Goal: Information Seeking & Learning: Learn about a topic

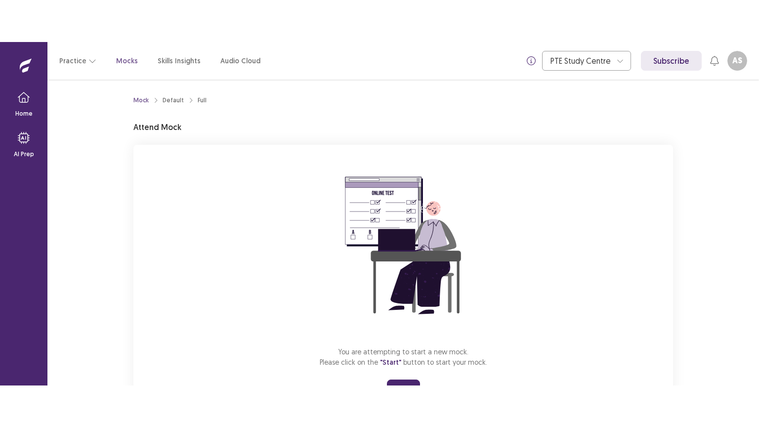
scroll to position [47, 0]
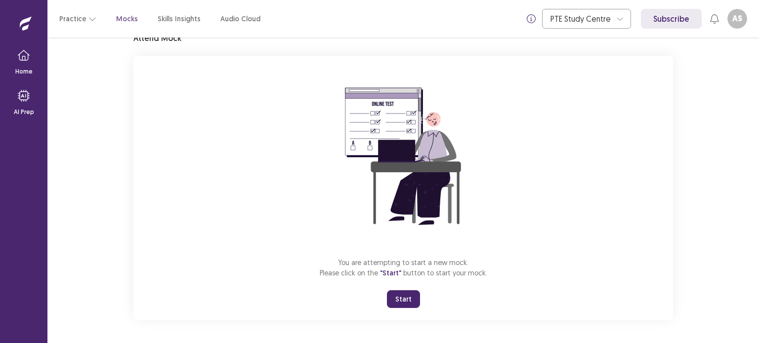
click at [415, 302] on button "Start" at bounding box center [403, 300] width 33 height 18
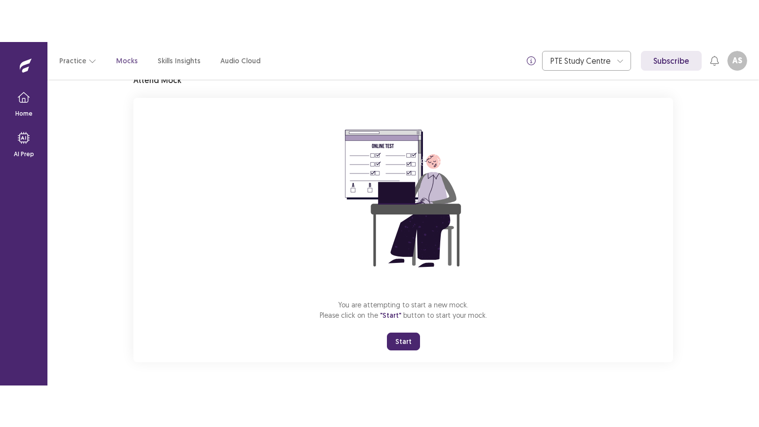
scroll to position [0, 0]
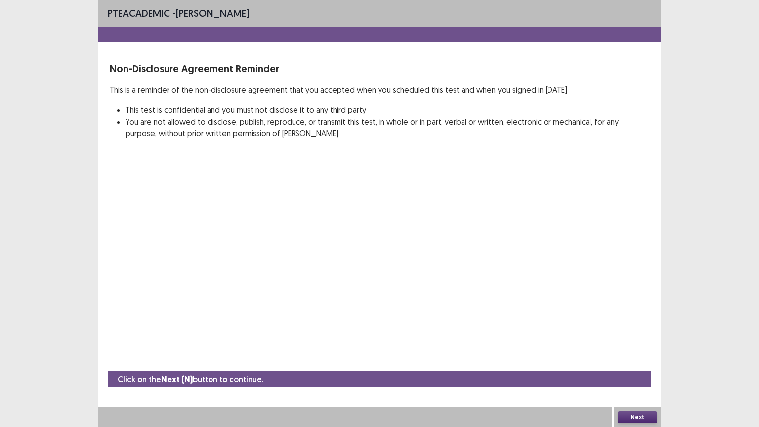
click at [625, 343] on button "Next" at bounding box center [638, 417] width 40 height 12
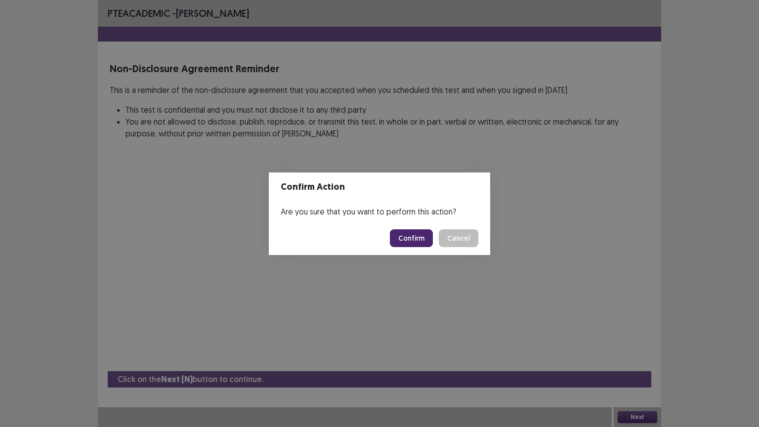
click at [417, 240] on button "Confirm" at bounding box center [411, 238] width 43 height 18
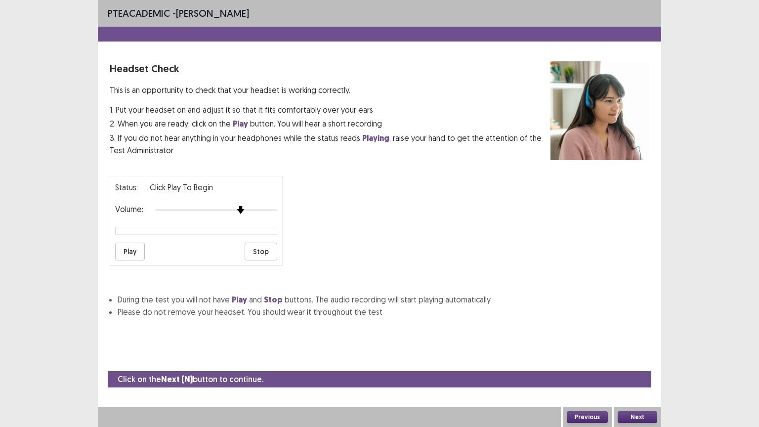
click at [238, 206] on div at bounding box center [216, 210] width 122 height 8
click at [139, 248] on button "Play" at bounding box center [130, 252] width 30 height 18
click at [266, 206] on div at bounding box center [216, 210] width 122 height 8
click at [271, 206] on div at bounding box center [216, 210] width 122 height 8
click at [127, 251] on button "Play" at bounding box center [130, 252] width 30 height 18
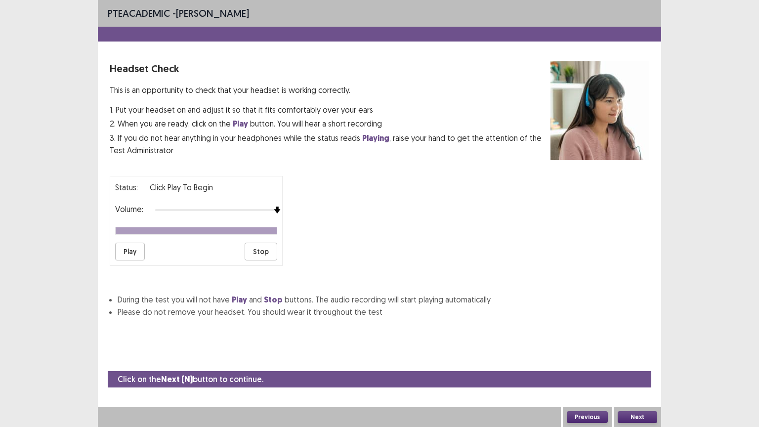
click at [646, 343] on button "Next" at bounding box center [638, 417] width 40 height 12
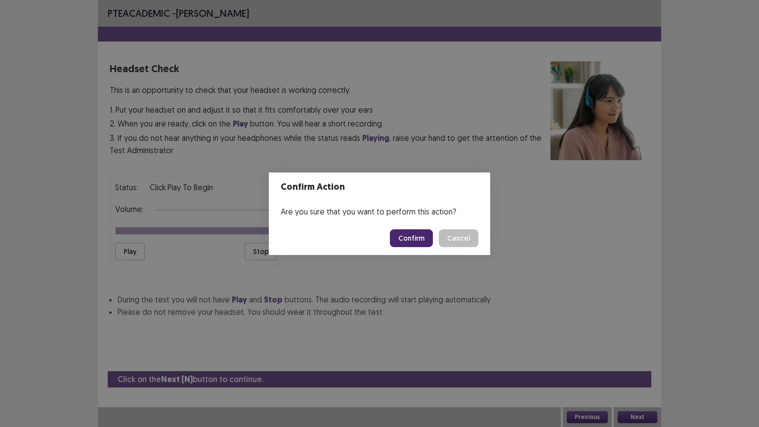
click at [415, 235] on button "Confirm" at bounding box center [411, 238] width 43 height 18
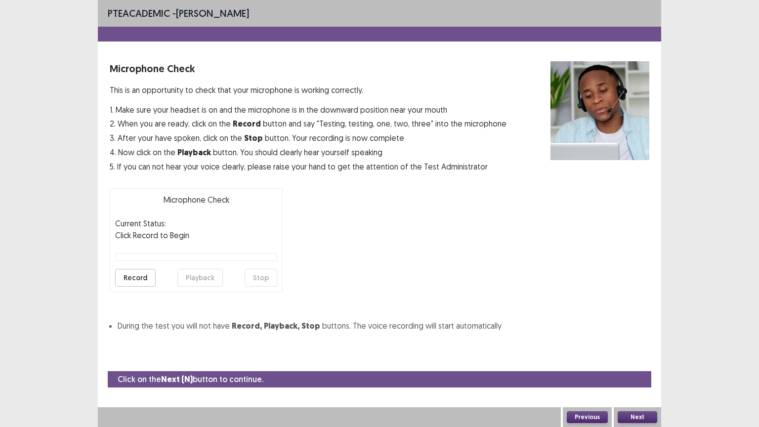
click at [147, 278] on button "Record" at bounding box center [135, 278] width 41 height 18
click at [260, 278] on button "Stop" at bounding box center [261, 278] width 33 height 18
click at [206, 279] on button "Playback" at bounding box center [199, 278] width 45 height 18
click at [630, 343] on button "Next" at bounding box center [638, 417] width 40 height 12
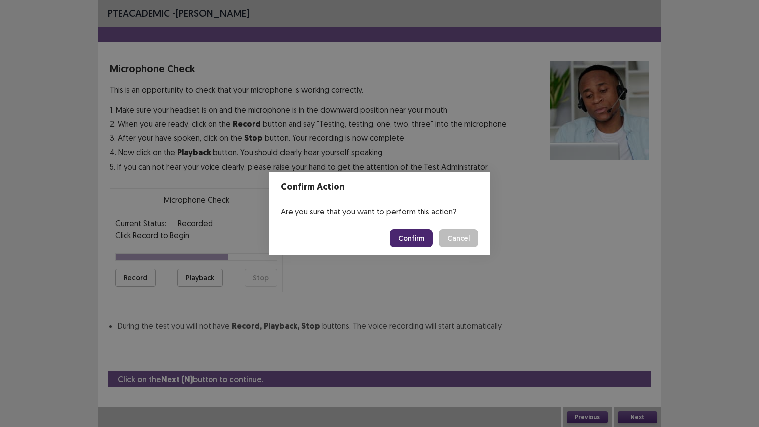
click at [420, 243] on button "Confirm" at bounding box center [411, 238] width 43 height 18
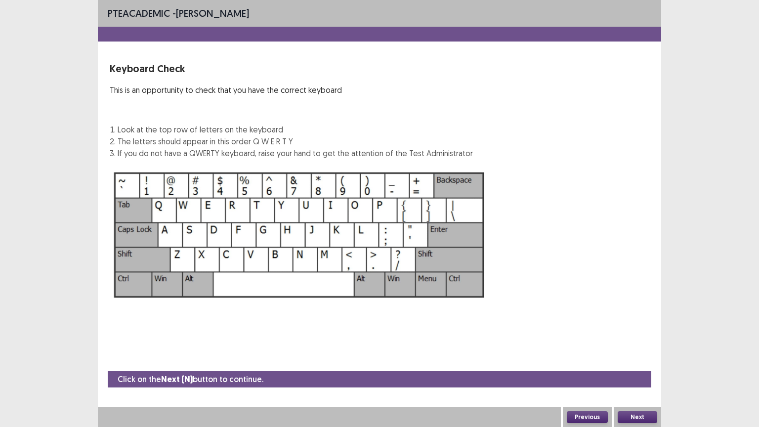
click at [645, 343] on button "Next" at bounding box center [638, 417] width 40 height 12
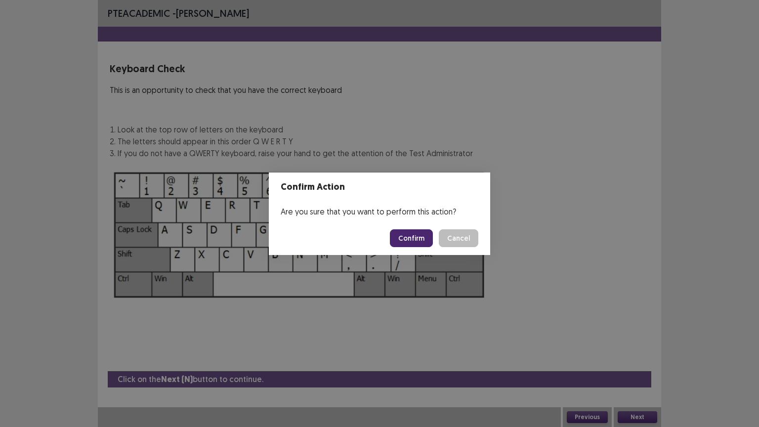
click at [401, 237] on button "Confirm" at bounding box center [411, 238] width 43 height 18
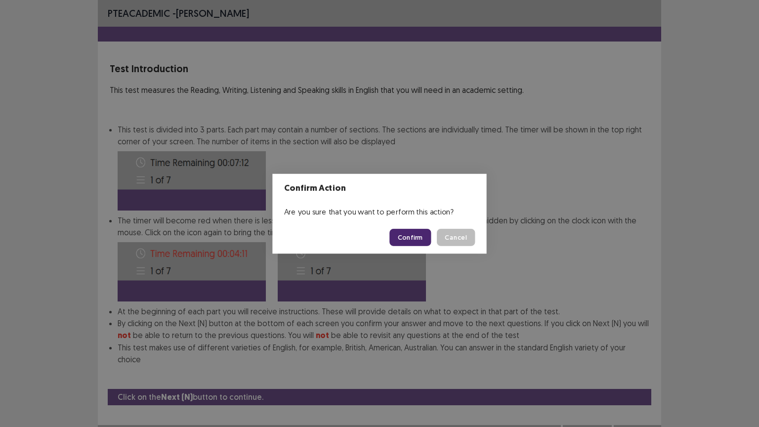
scroll to position [1, 0]
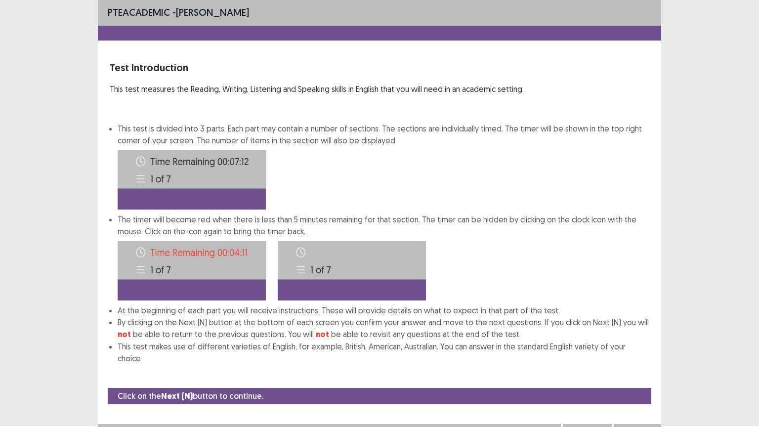
click at [626, 343] on button "Next" at bounding box center [638, 434] width 40 height 12
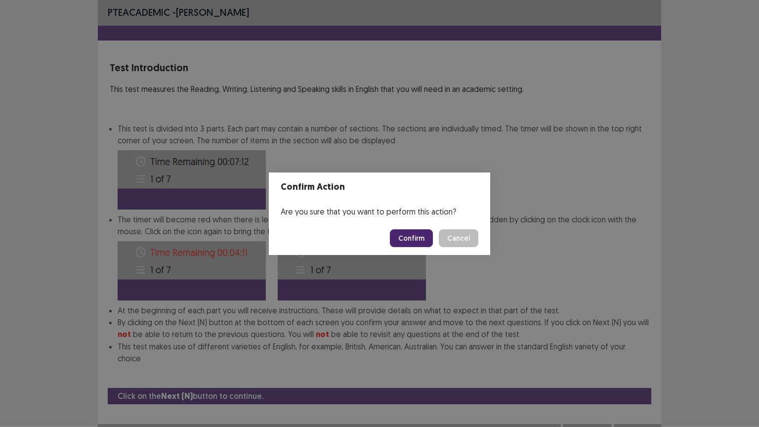
click at [429, 241] on button "Confirm" at bounding box center [411, 238] width 43 height 18
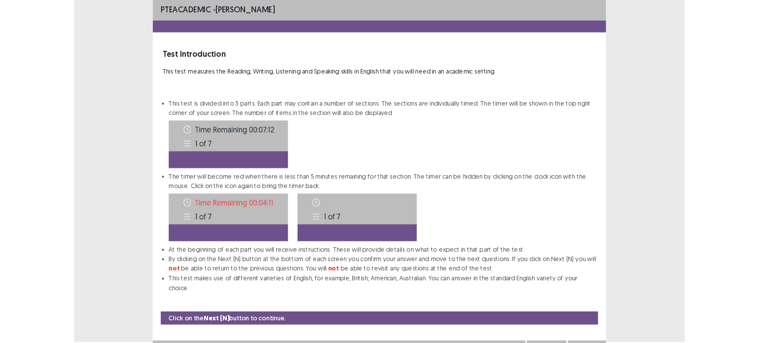
scroll to position [0, 0]
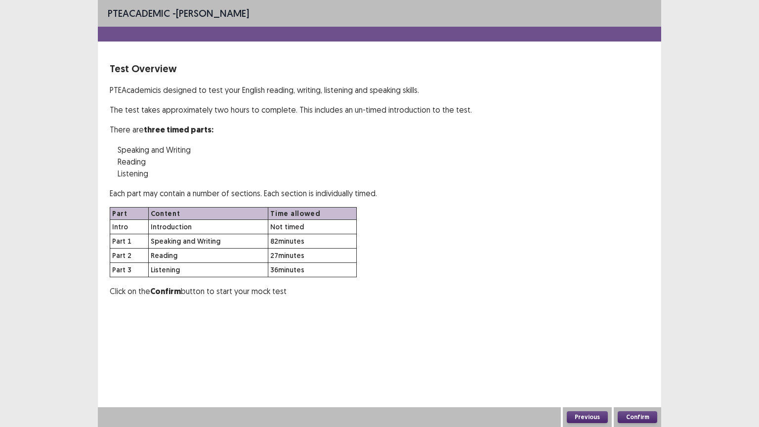
click at [631, 343] on button "Confirm" at bounding box center [638, 417] width 40 height 12
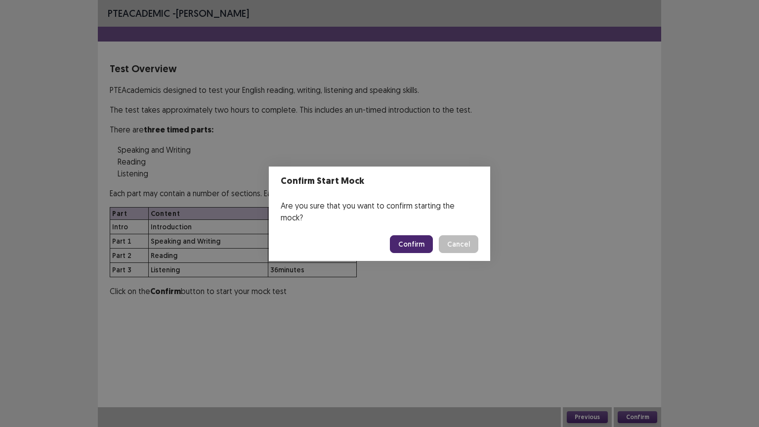
click at [424, 235] on button "Confirm" at bounding box center [411, 244] width 43 height 18
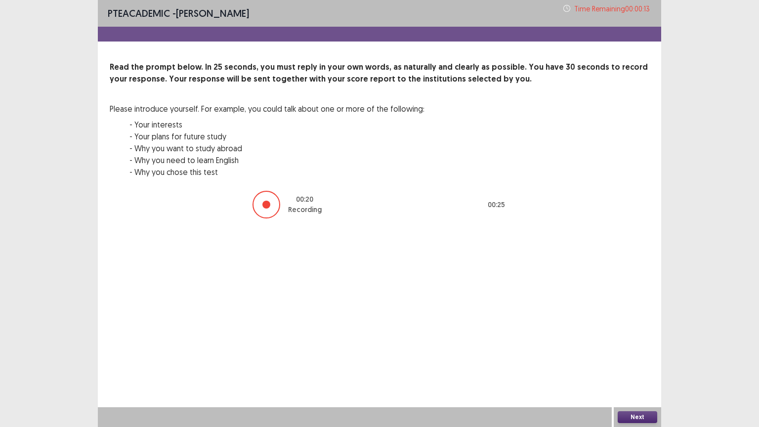
click at [633, 343] on button "Next" at bounding box center [638, 417] width 40 height 12
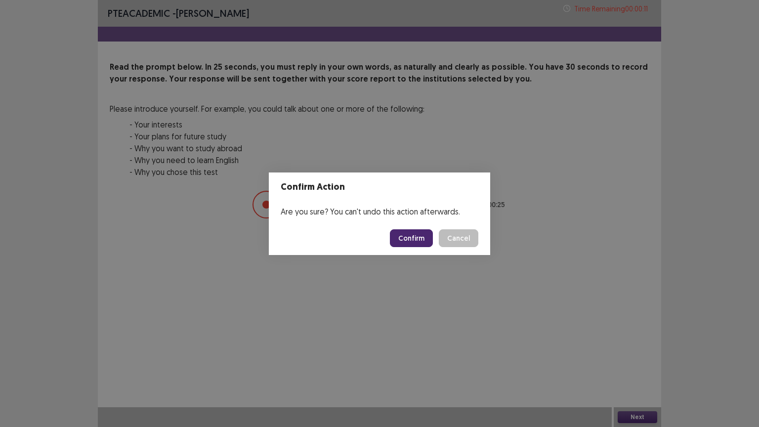
click at [417, 235] on button "Confirm" at bounding box center [411, 238] width 43 height 18
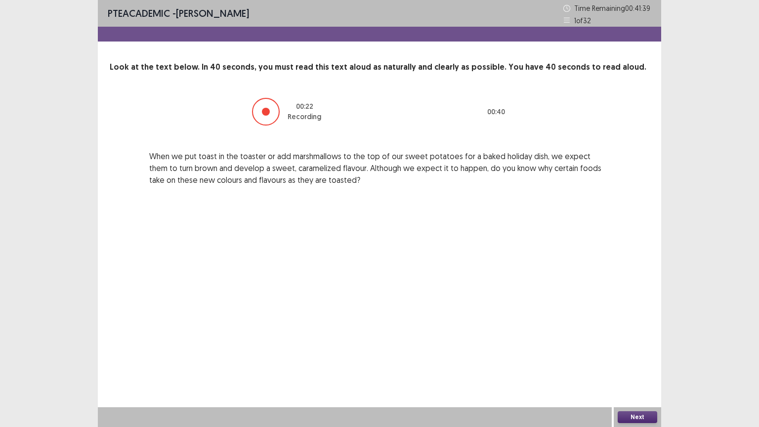
click at [641, 343] on button "Next" at bounding box center [638, 417] width 40 height 12
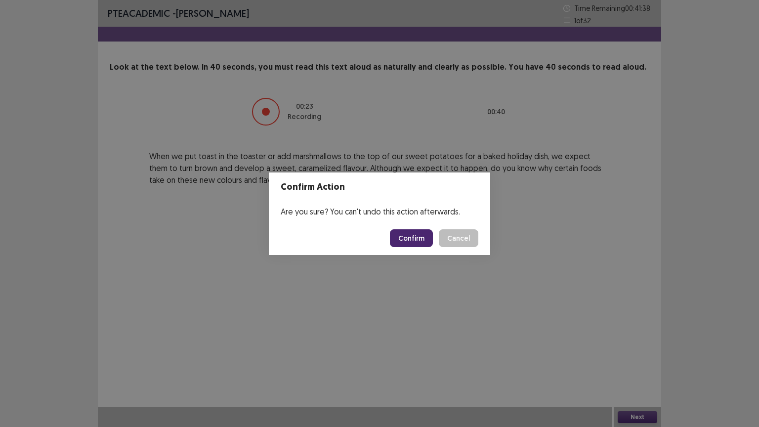
click at [405, 237] on button "Confirm" at bounding box center [411, 238] width 43 height 18
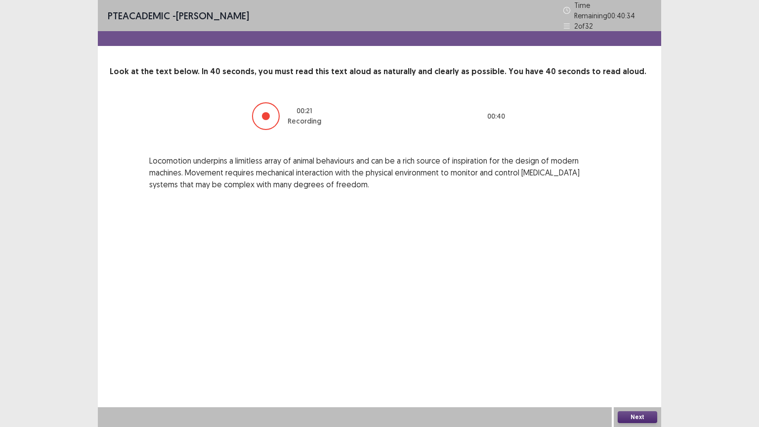
click at [648, 343] on button "Next" at bounding box center [638, 417] width 40 height 12
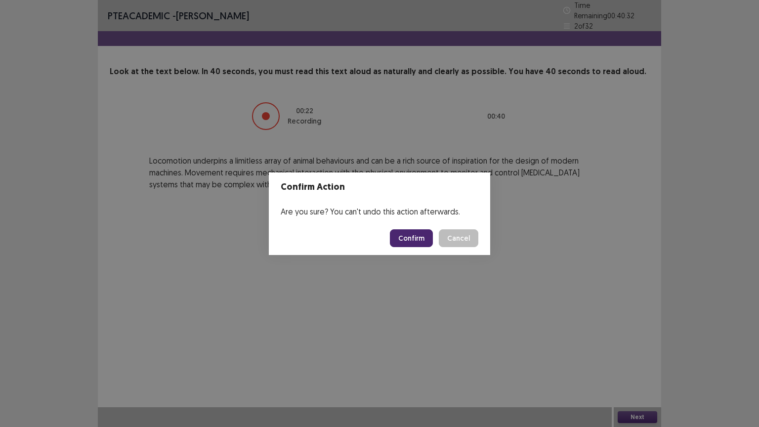
click at [405, 235] on button "Confirm" at bounding box center [411, 238] width 43 height 18
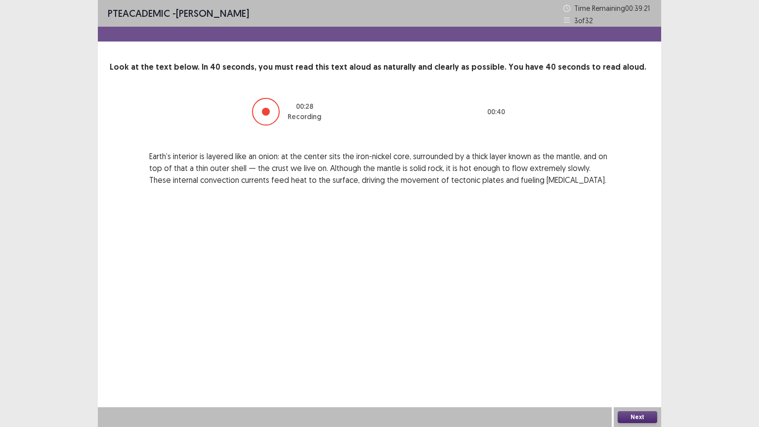
click at [638, 343] on button "Next" at bounding box center [638, 417] width 40 height 12
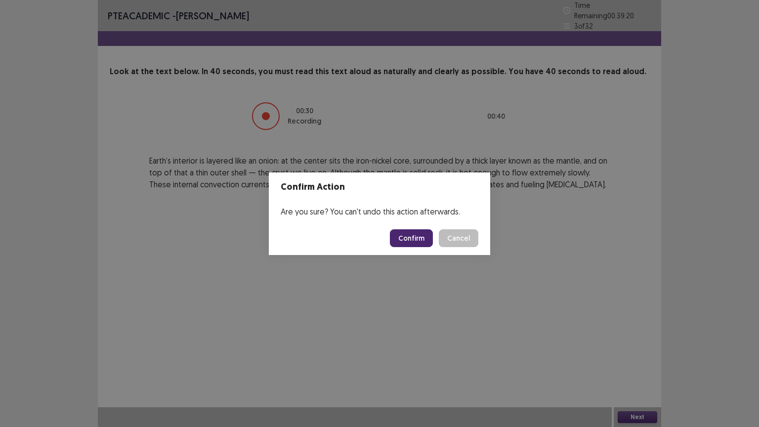
click at [415, 241] on button "Confirm" at bounding box center [411, 238] width 43 height 18
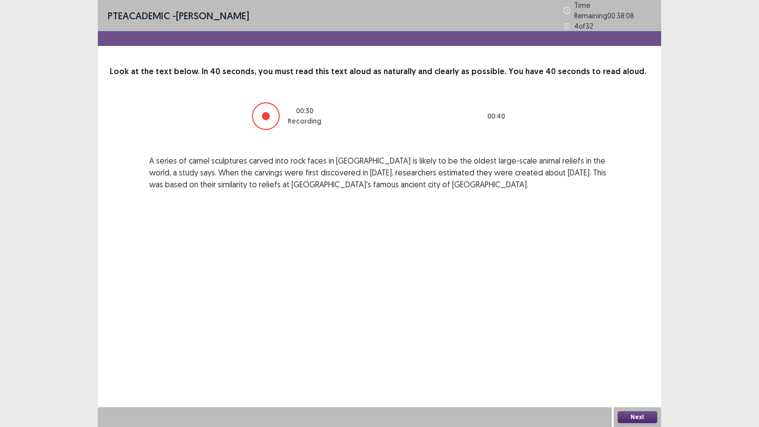
click at [643, 343] on button "Next" at bounding box center [638, 417] width 40 height 12
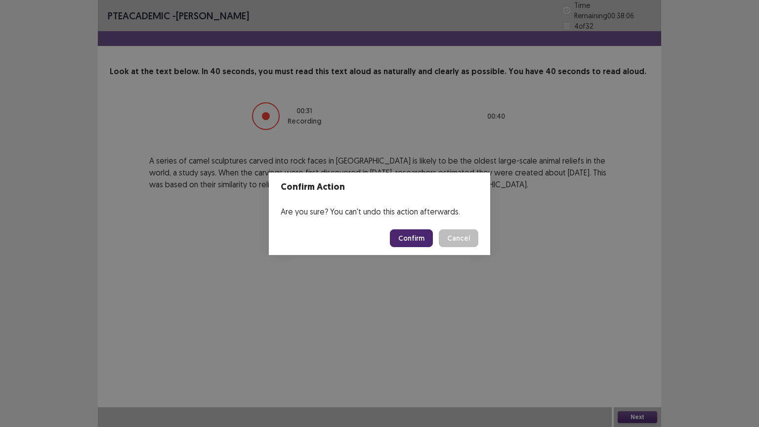
click at [410, 235] on button "Confirm" at bounding box center [411, 238] width 43 height 18
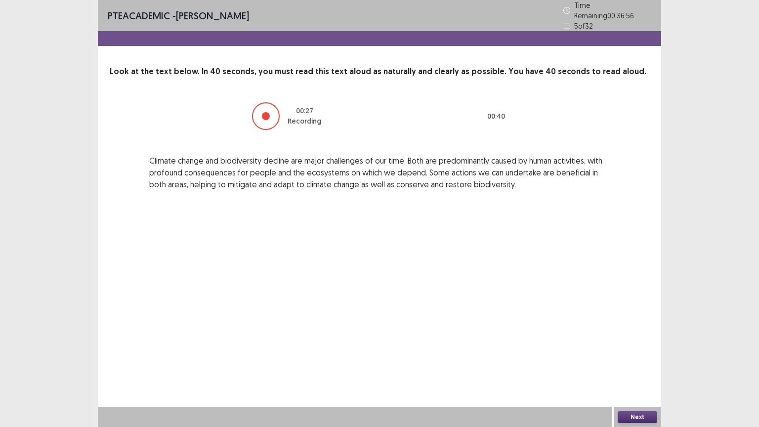
click at [637, 343] on button "Next" at bounding box center [638, 417] width 40 height 12
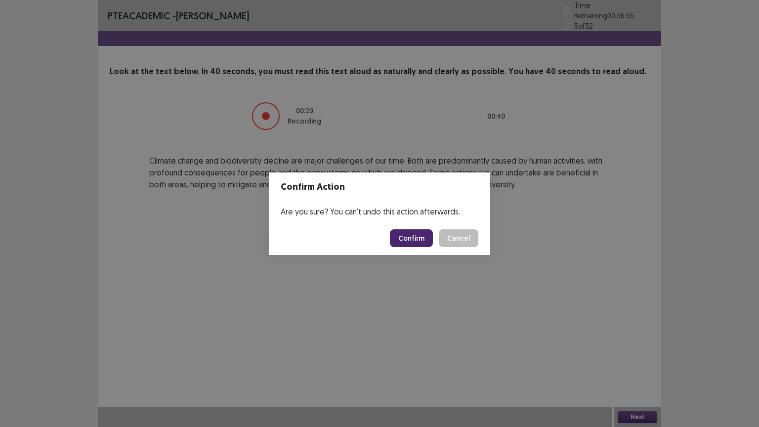
click at [412, 237] on button "Confirm" at bounding box center [411, 238] width 43 height 18
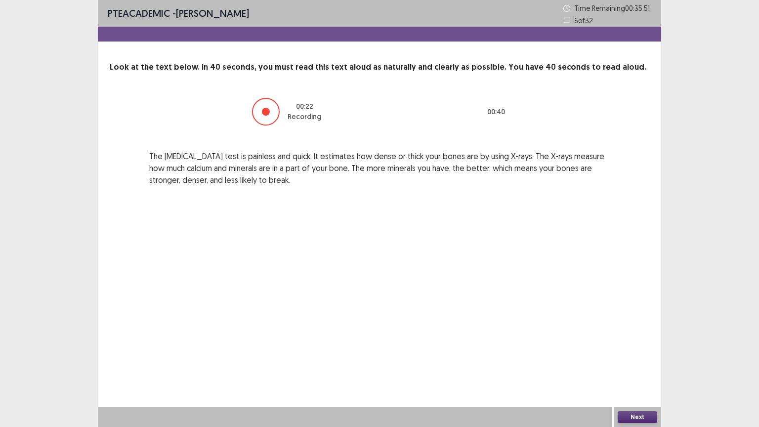
click at [622, 343] on button "Next" at bounding box center [638, 417] width 40 height 12
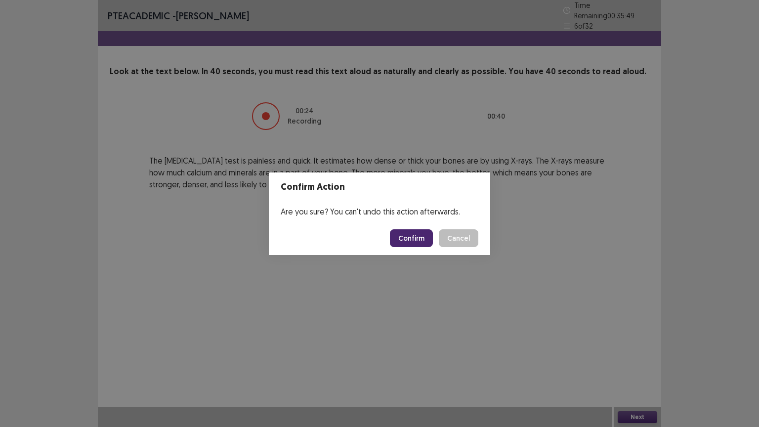
click at [412, 237] on button "Confirm" at bounding box center [411, 238] width 43 height 18
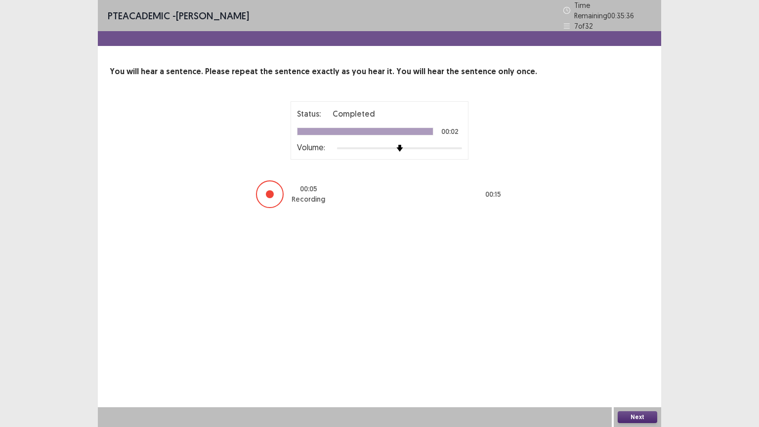
click at [269, 198] on div at bounding box center [270, 194] width 28 height 28
click at [647, 343] on button "Next" at bounding box center [638, 417] width 40 height 12
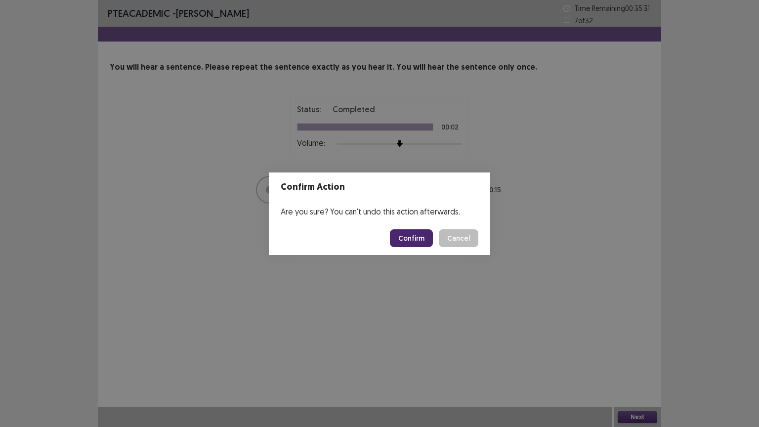
click at [403, 232] on button "Confirm" at bounding box center [411, 238] width 43 height 18
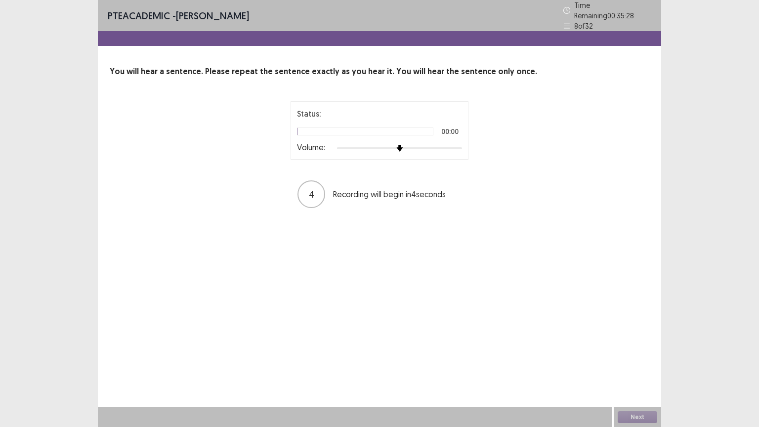
click at [460, 144] on div at bounding box center [399, 148] width 125 height 8
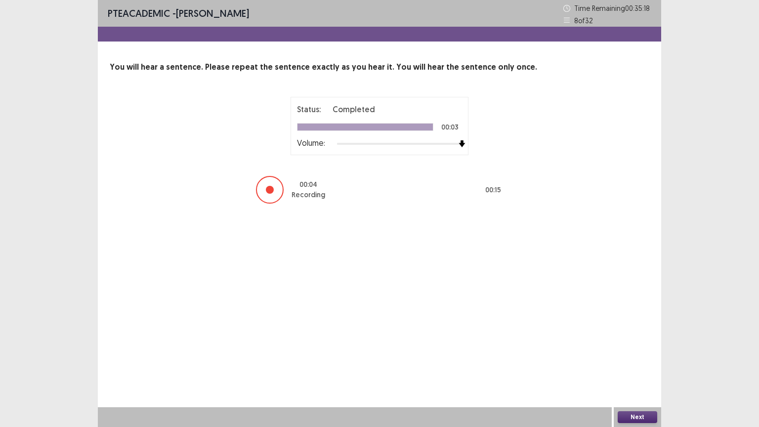
click at [635, 343] on button "Next" at bounding box center [638, 417] width 40 height 12
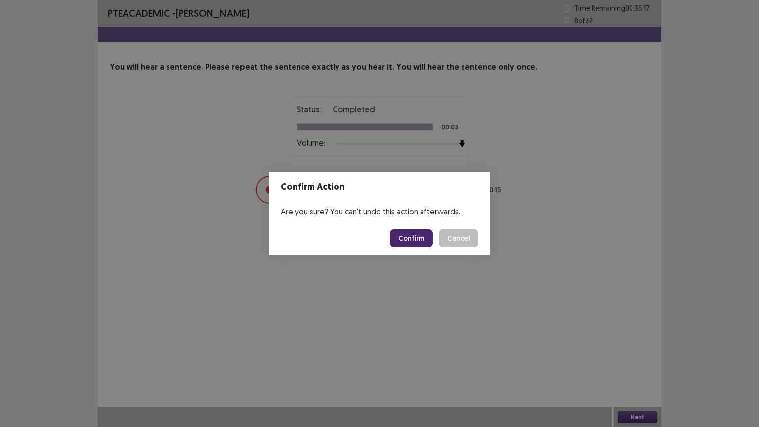
click at [400, 239] on button "Confirm" at bounding box center [411, 238] width 43 height 18
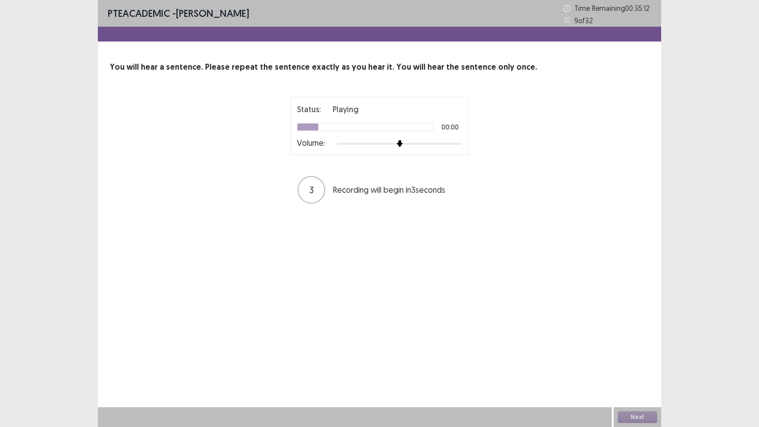
click at [463, 144] on div "Status: Playing 00:00 Volume:" at bounding box center [380, 126] width 178 height 58
click at [462, 144] on div "Status: Playing 00:01 Volume:" at bounding box center [380, 126] width 178 height 58
click at [457, 144] on div at bounding box center [399, 144] width 125 height 8
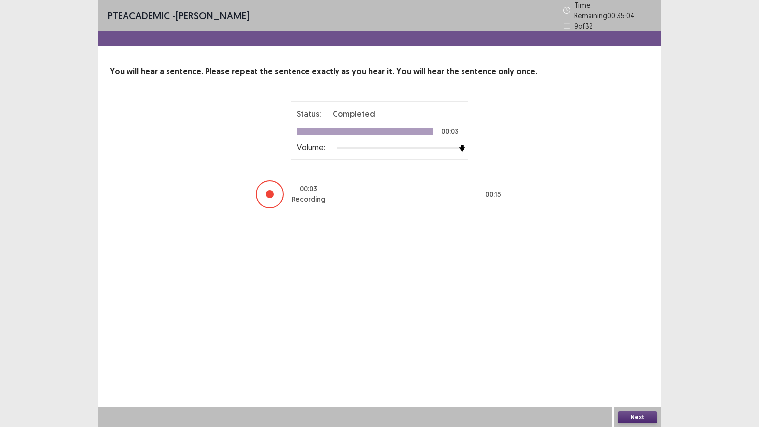
click at [632, 343] on button "Next" at bounding box center [638, 417] width 40 height 12
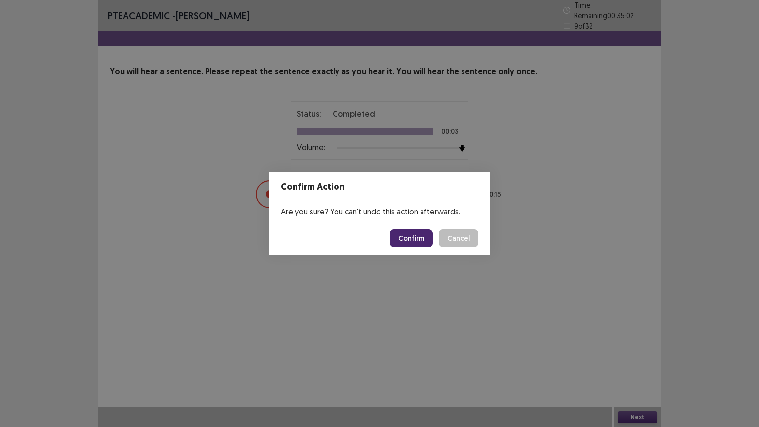
click at [423, 233] on button "Confirm" at bounding box center [411, 238] width 43 height 18
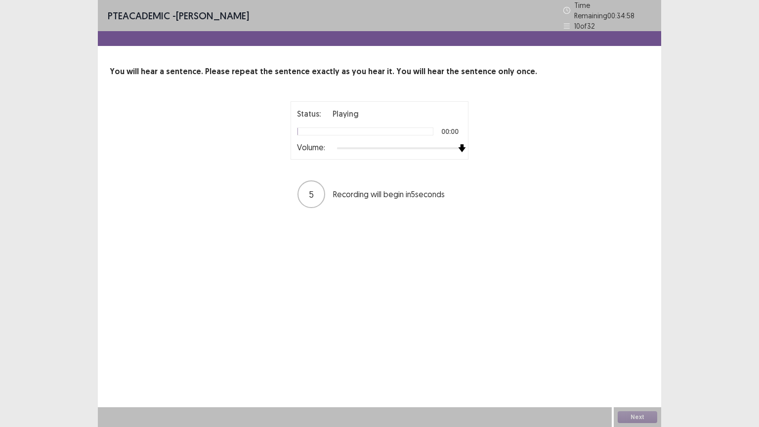
click at [459, 144] on div at bounding box center [399, 148] width 125 height 8
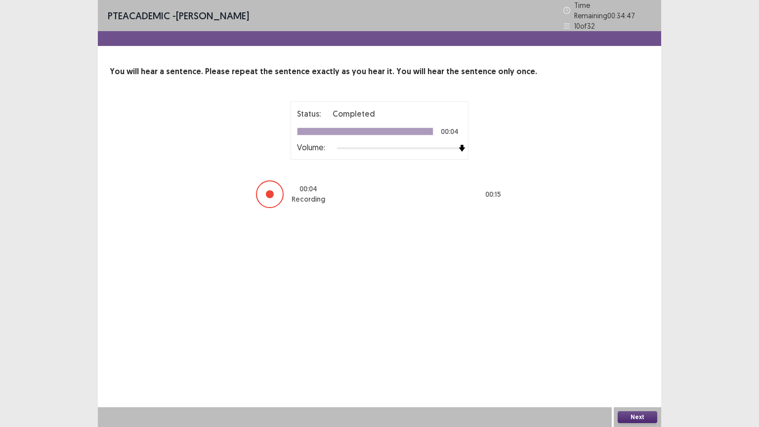
click at [634, 343] on button "Next" at bounding box center [638, 417] width 40 height 12
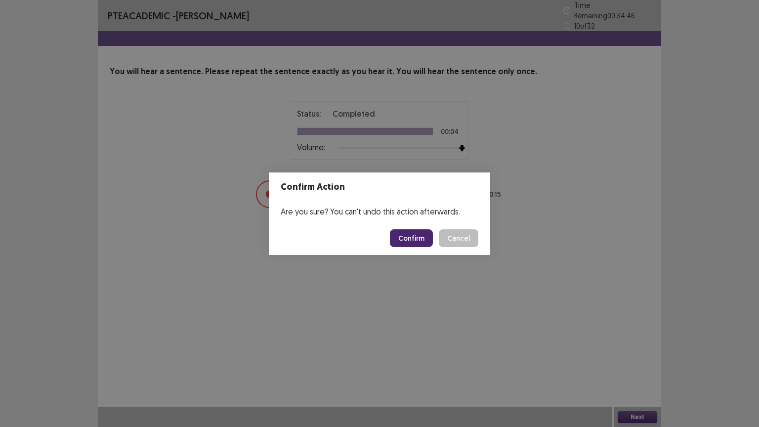
click at [422, 236] on button "Confirm" at bounding box center [411, 238] width 43 height 18
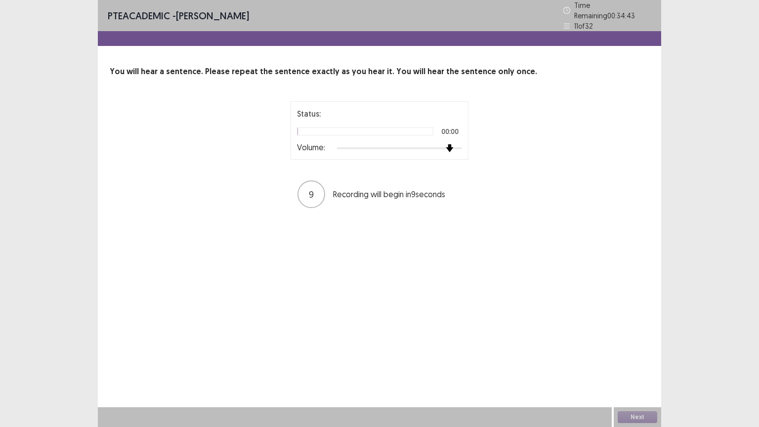
click at [455, 145] on div at bounding box center [399, 148] width 125 height 8
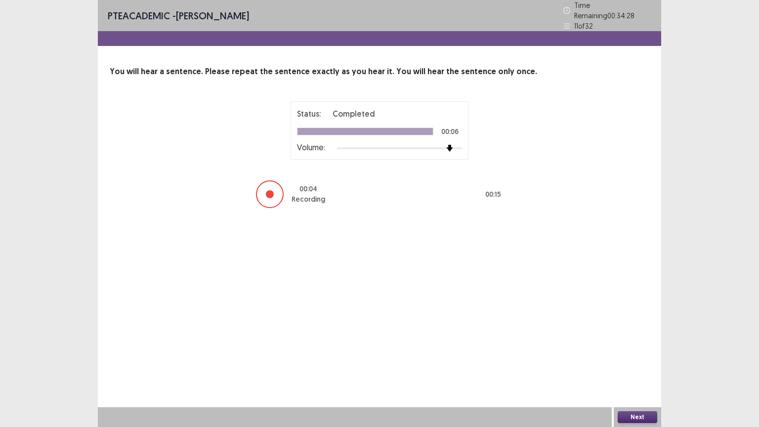
click at [635, 343] on button "Next" at bounding box center [638, 417] width 40 height 12
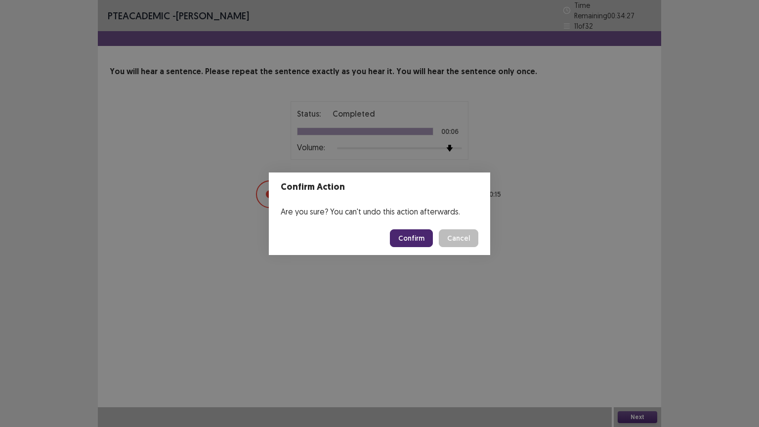
click at [403, 233] on button "Confirm" at bounding box center [411, 238] width 43 height 18
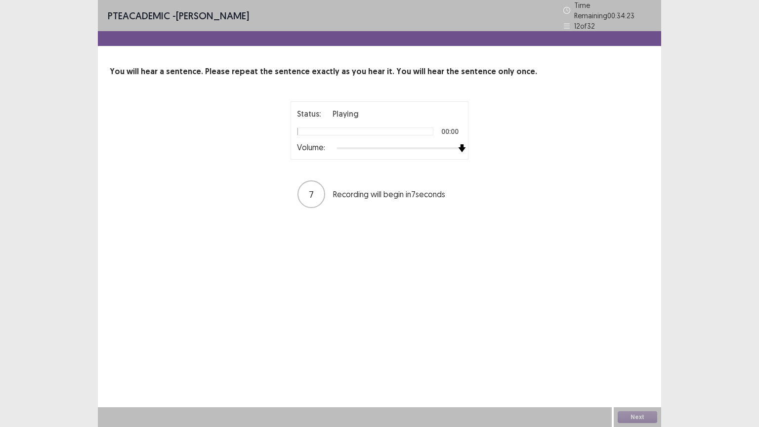
click at [460, 147] on div at bounding box center [399, 148] width 125 height 8
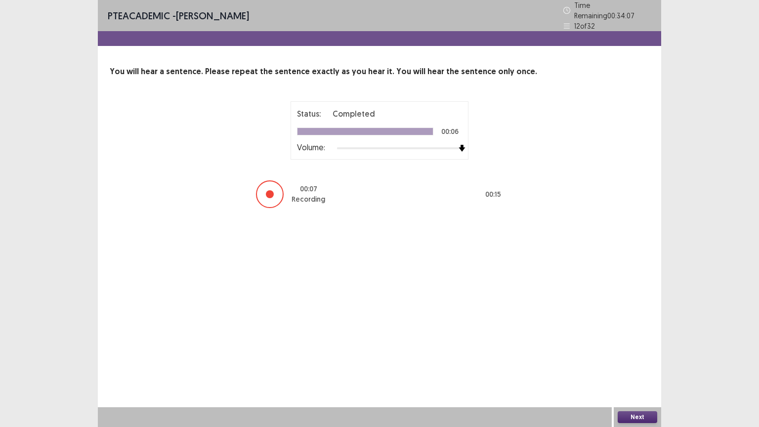
click at [625, 343] on button "Next" at bounding box center [638, 417] width 40 height 12
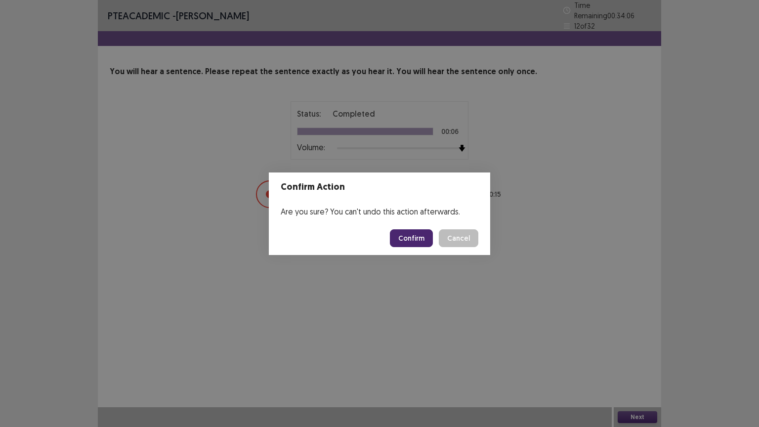
click at [425, 239] on button "Confirm" at bounding box center [411, 238] width 43 height 18
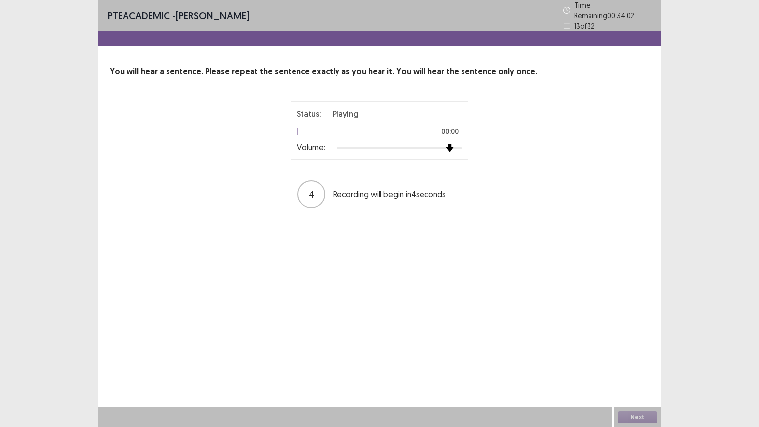
click at [455, 145] on div at bounding box center [399, 148] width 125 height 8
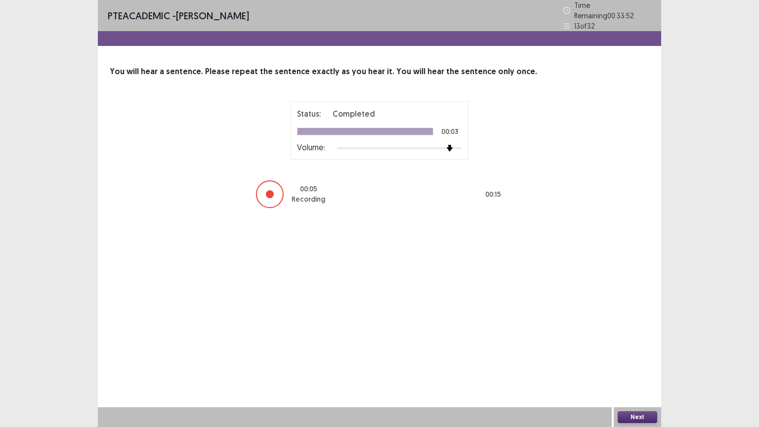
click at [634, 343] on button "Next" at bounding box center [638, 417] width 40 height 12
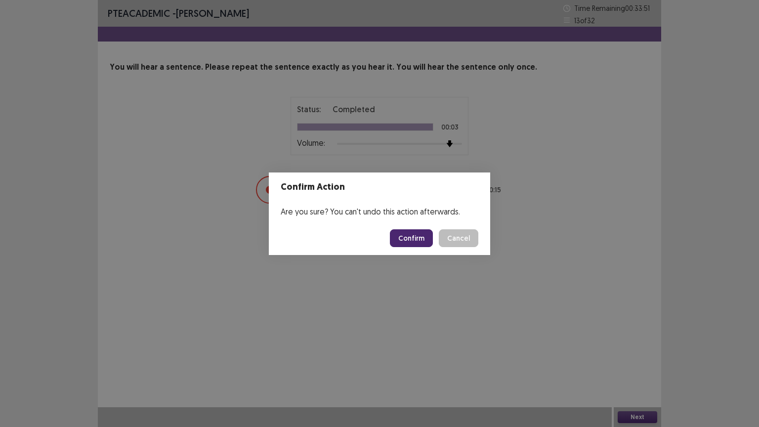
click at [425, 243] on button "Confirm" at bounding box center [411, 238] width 43 height 18
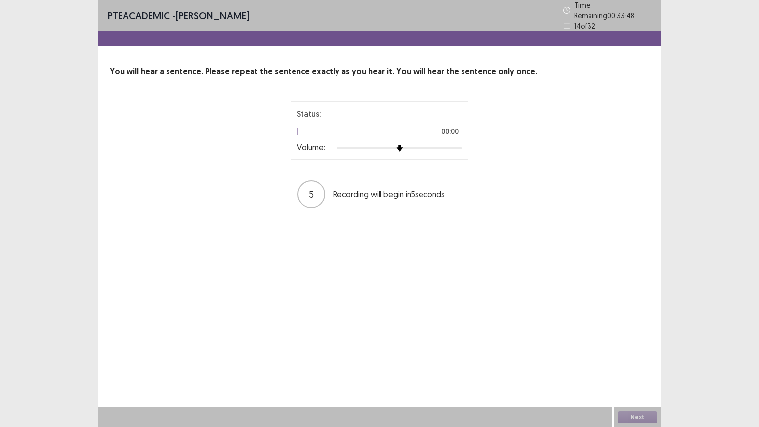
drag, startPoint x: 464, startPoint y: 142, endPoint x: 459, endPoint y: 146, distance: 6.7
click at [464, 142] on div "Status: 00:00 Volume:" at bounding box center [380, 130] width 178 height 58
click at [459, 146] on div at bounding box center [399, 148] width 125 height 8
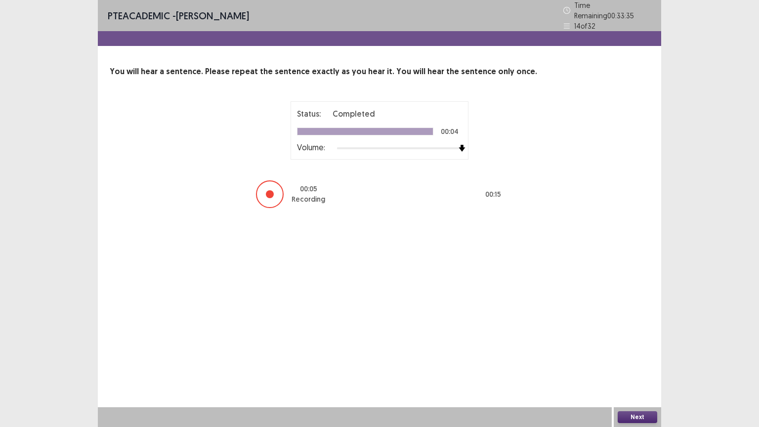
click at [632, 343] on button "Next" at bounding box center [638, 417] width 40 height 12
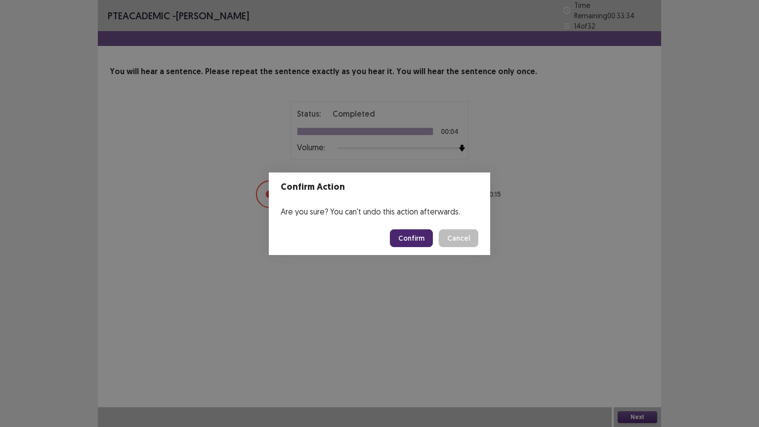
click at [416, 241] on button "Confirm" at bounding box center [411, 238] width 43 height 18
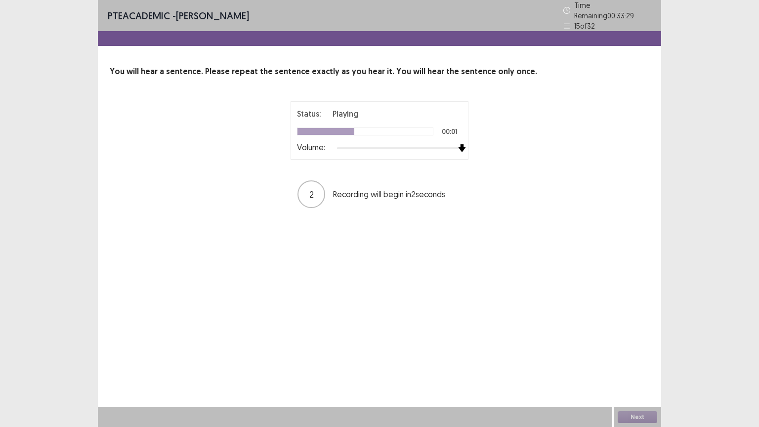
click at [458, 144] on div at bounding box center [399, 148] width 125 height 8
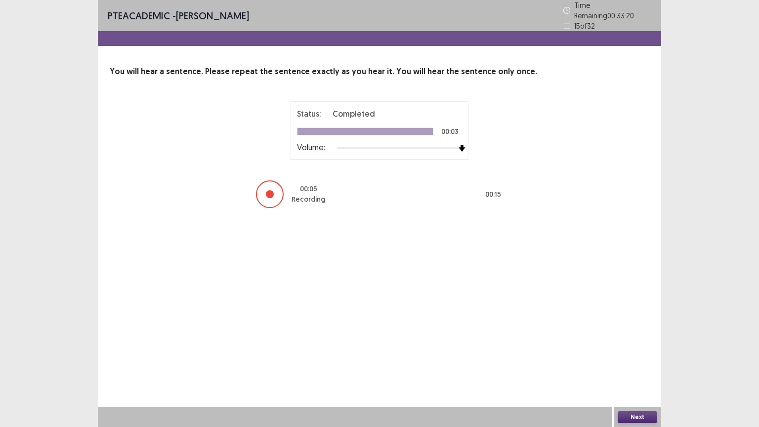
click at [637, 343] on button "Next" at bounding box center [638, 417] width 40 height 12
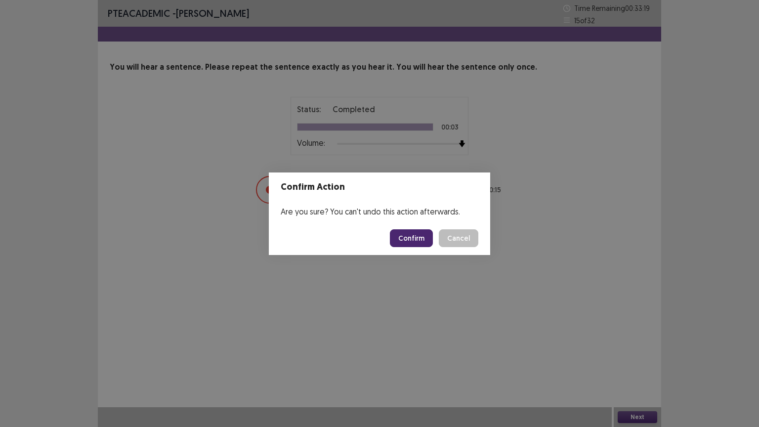
click at [427, 240] on button "Confirm" at bounding box center [411, 238] width 43 height 18
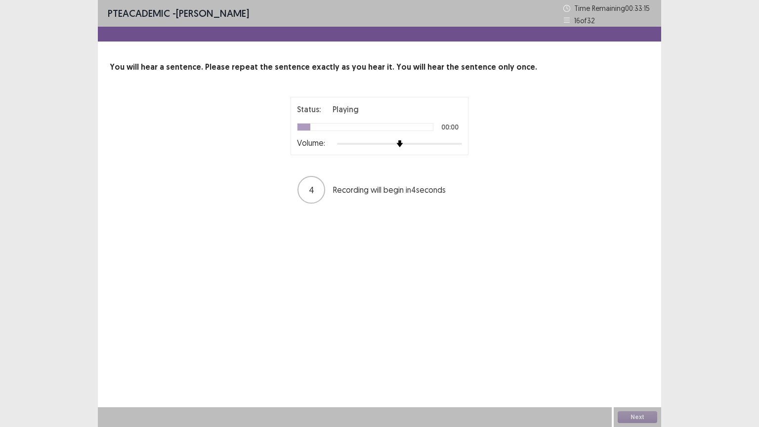
click at [456, 143] on div at bounding box center [399, 144] width 125 height 2
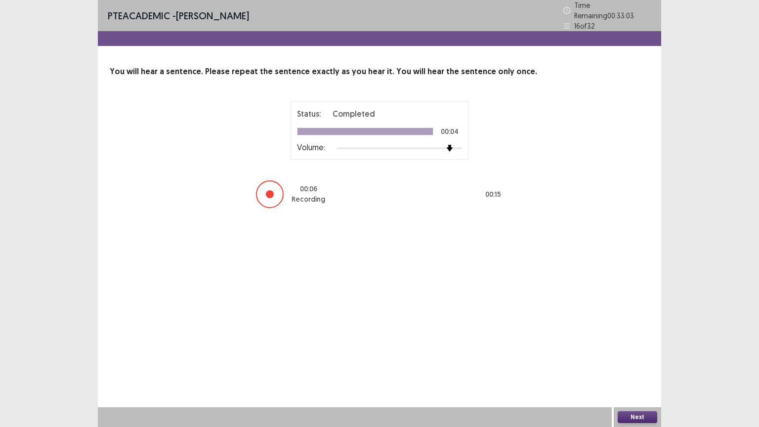
click at [622, 343] on button "Next" at bounding box center [638, 417] width 40 height 12
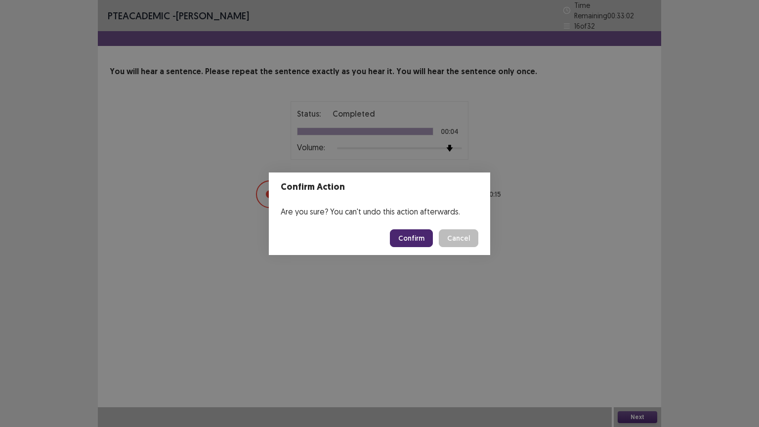
click at [401, 242] on button "Confirm" at bounding box center [411, 238] width 43 height 18
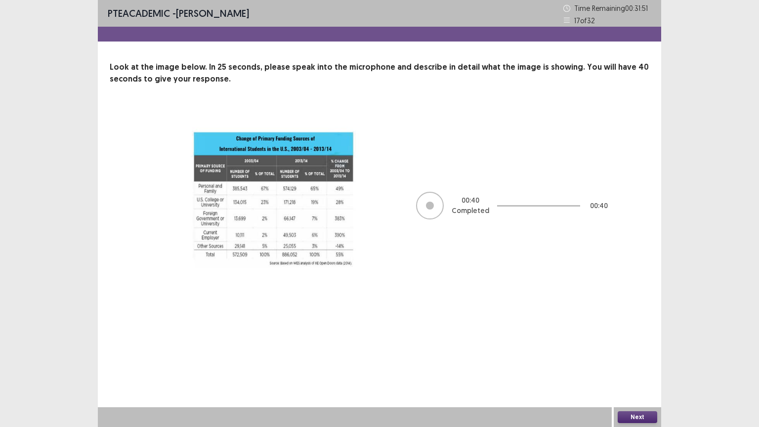
click at [648, 343] on button "Next" at bounding box center [638, 417] width 40 height 12
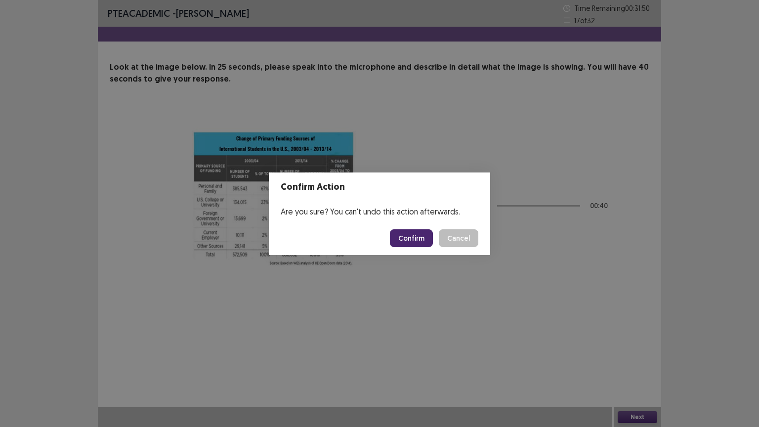
click at [421, 235] on button "Confirm" at bounding box center [411, 238] width 43 height 18
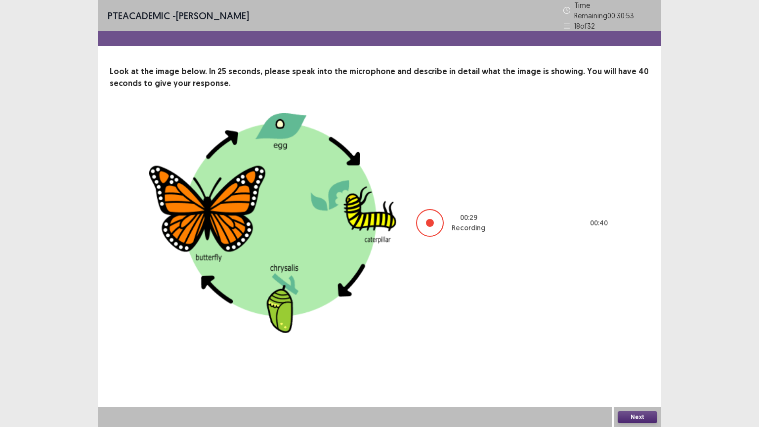
click at [630, 343] on button "Next" at bounding box center [638, 417] width 40 height 12
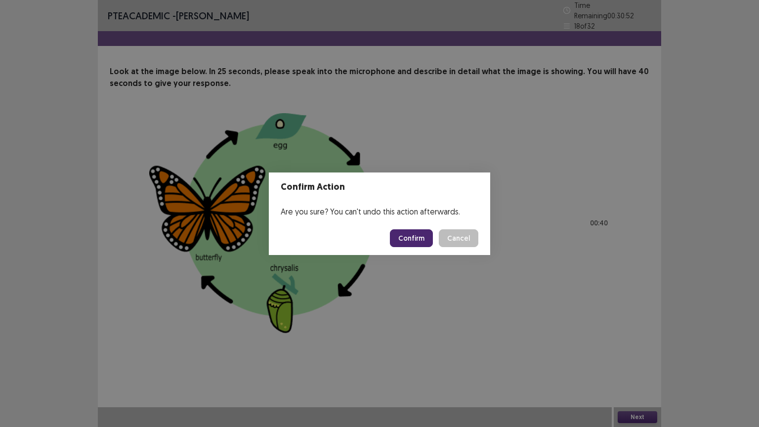
click at [429, 241] on button "Confirm" at bounding box center [411, 238] width 43 height 18
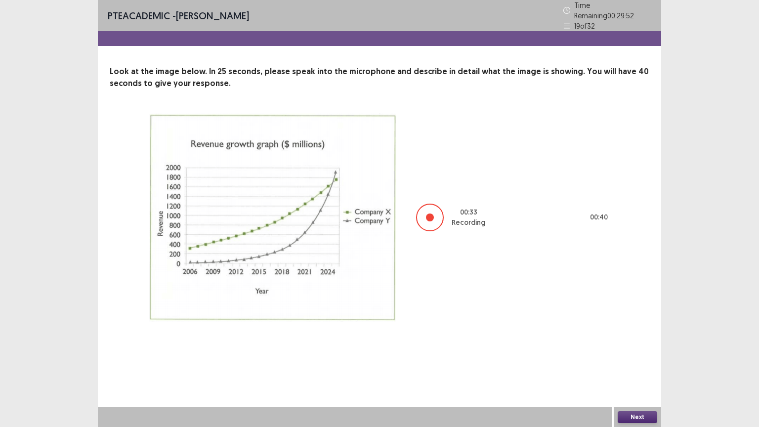
click at [626, 343] on button "Next" at bounding box center [638, 417] width 40 height 12
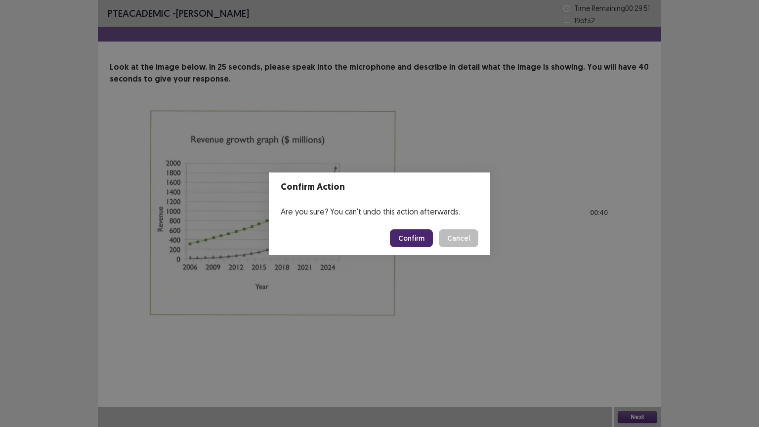
click at [397, 233] on button "Confirm" at bounding box center [411, 238] width 43 height 18
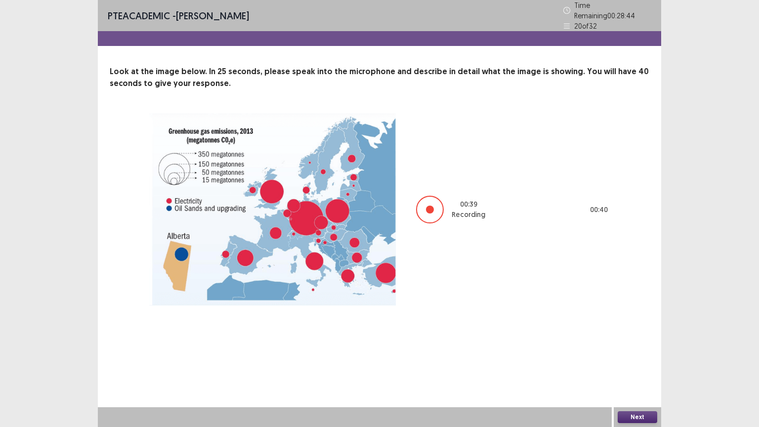
click at [638, 343] on button "Next" at bounding box center [638, 417] width 40 height 12
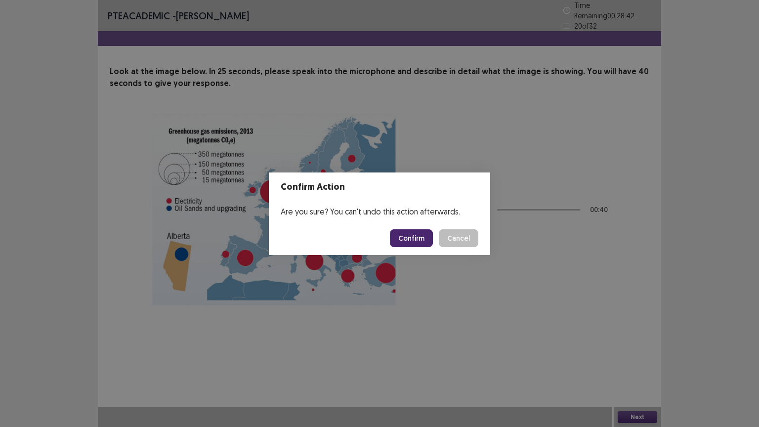
click at [410, 233] on button "Confirm" at bounding box center [411, 238] width 43 height 18
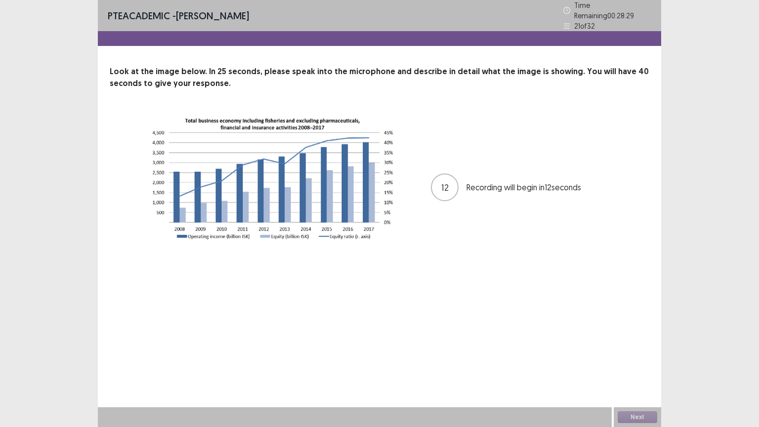
click at [557, 173] on div "12 Recording will begin in 12 seconds" at bounding box center [513, 187] width 164 height 28
click at [557, 173] on div "11 Recording will begin in 11 seconds" at bounding box center [513, 187] width 164 height 28
click at [579, 146] on div "11 Recording will begin in 11 seconds" at bounding box center [379, 187] width 461 height 148
drag, startPoint x: 636, startPoint y: 413, endPoint x: 635, endPoint y: 423, distance: 10.0
click at [635, 343] on div "Next" at bounding box center [637, 417] width 47 height 20
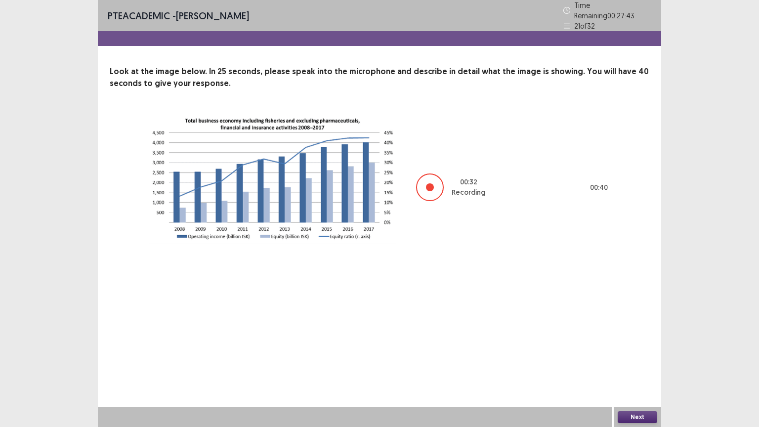
click at [643, 343] on button "Next" at bounding box center [638, 417] width 40 height 12
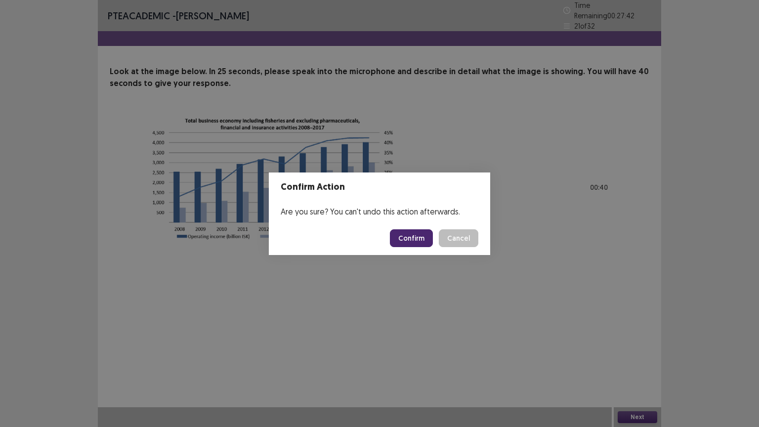
click at [407, 236] on button "Confirm" at bounding box center [411, 238] width 43 height 18
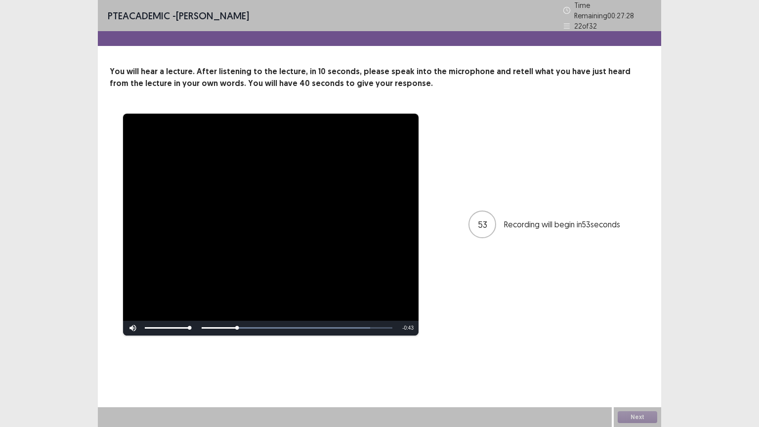
click at [686, 93] on div "**********" at bounding box center [379, 213] width 759 height 427
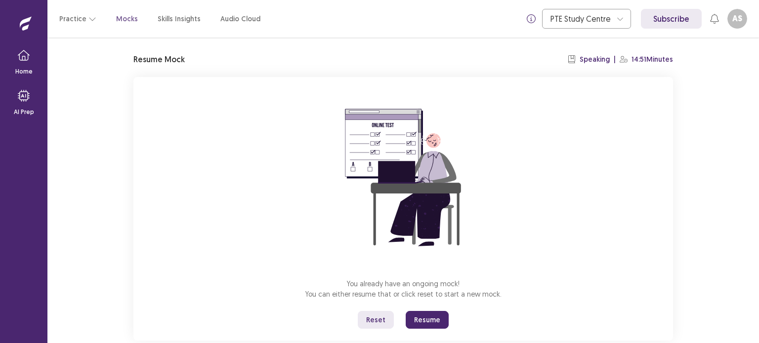
scroll to position [47, 0]
